Goal: Task Accomplishment & Management: Manage account settings

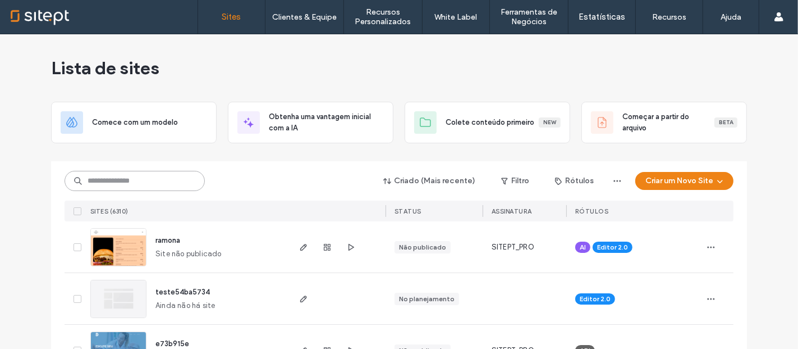
click at [125, 181] on input at bounding box center [135, 181] width 140 height 20
paste input "**********"
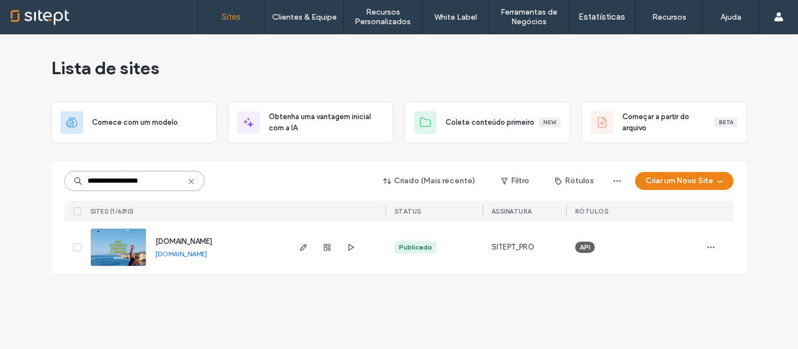
type input "**********"
click at [112, 245] on img at bounding box center [118, 266] width 55 height 76
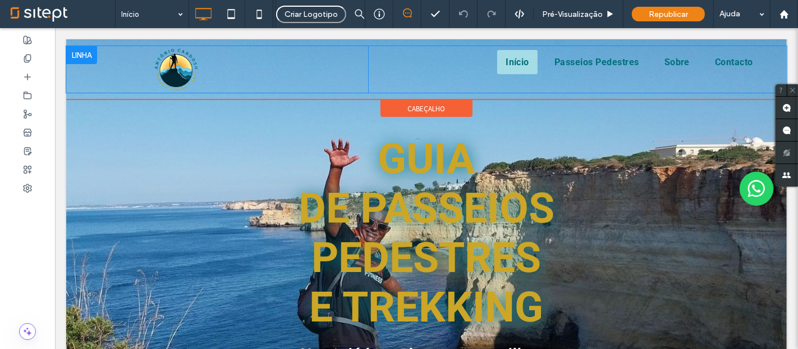
scroll to position [59, 0]
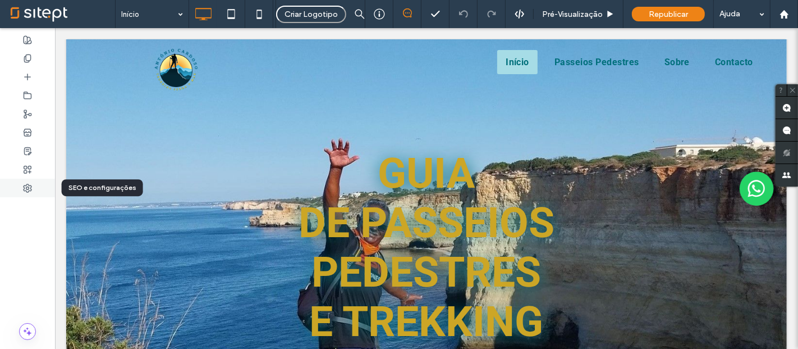
click at [29, 187] on use at bounding box center [28, 188] width 8 height 8
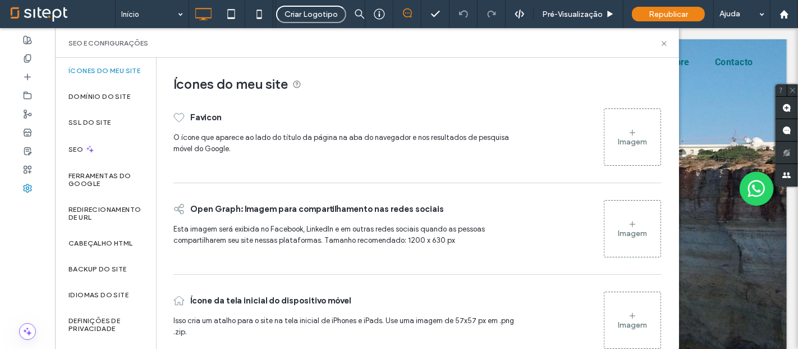
scroll to position [23, 0]
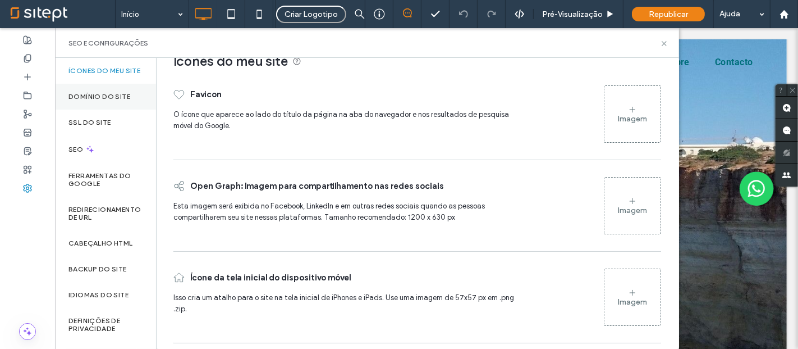
click at [113, 100] on label "Domínio do site" at bounding box center [99, 97] width 62 height 8
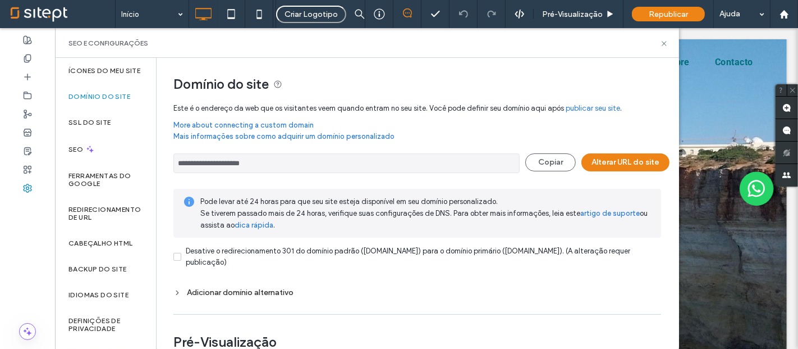
scroll to position [147, 0]
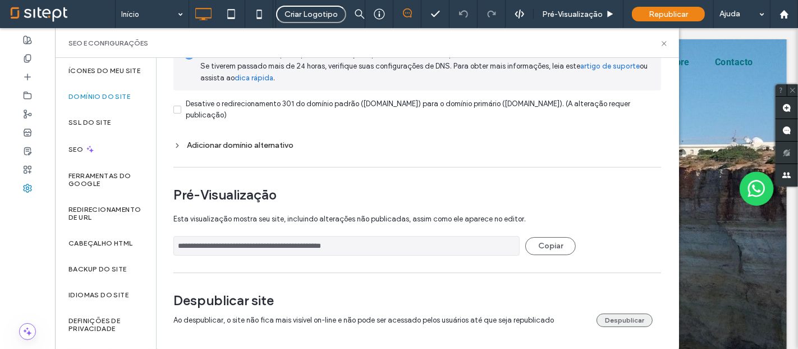
click at [614, 320] on button "Despublicar" at bounding box center [625, 319] width 56 height 13
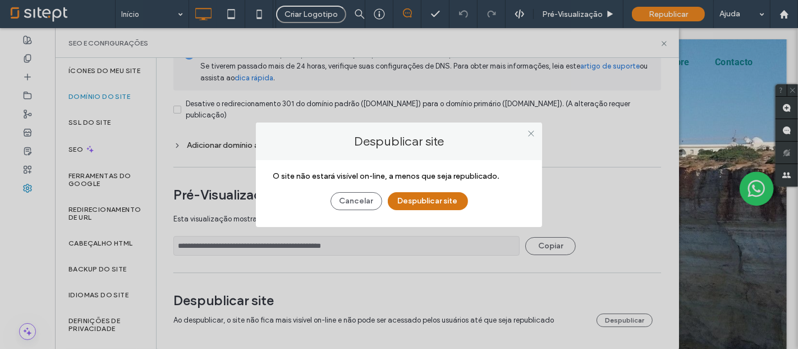
click at [442, 201] on button "Despublicar site" at bounding box center [428, 201] width 80 height 18
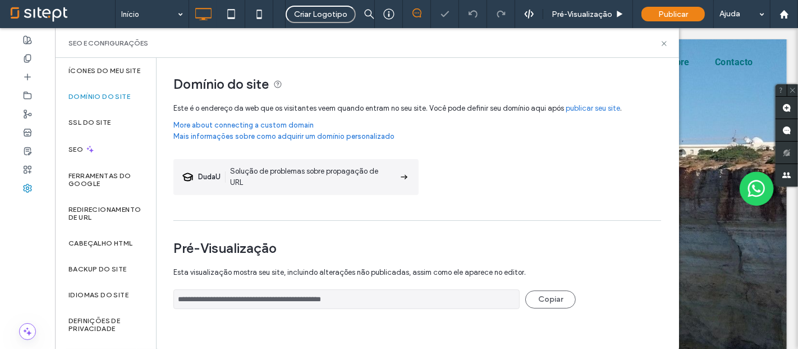
scroll to position [0, 0]
